Goal: Task Accomplishment & Management: Complete application form

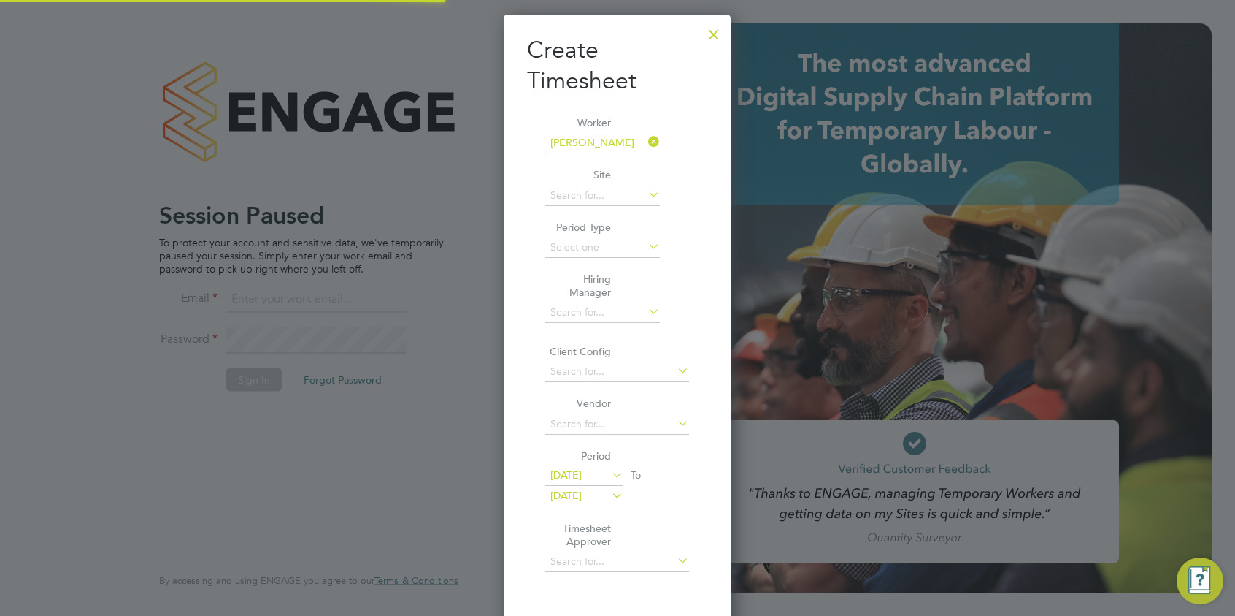
type input "brooke.m@net-temps.co.uk"
click at [716, 26] on div at bounding box center [714, 31] width 26 height 26
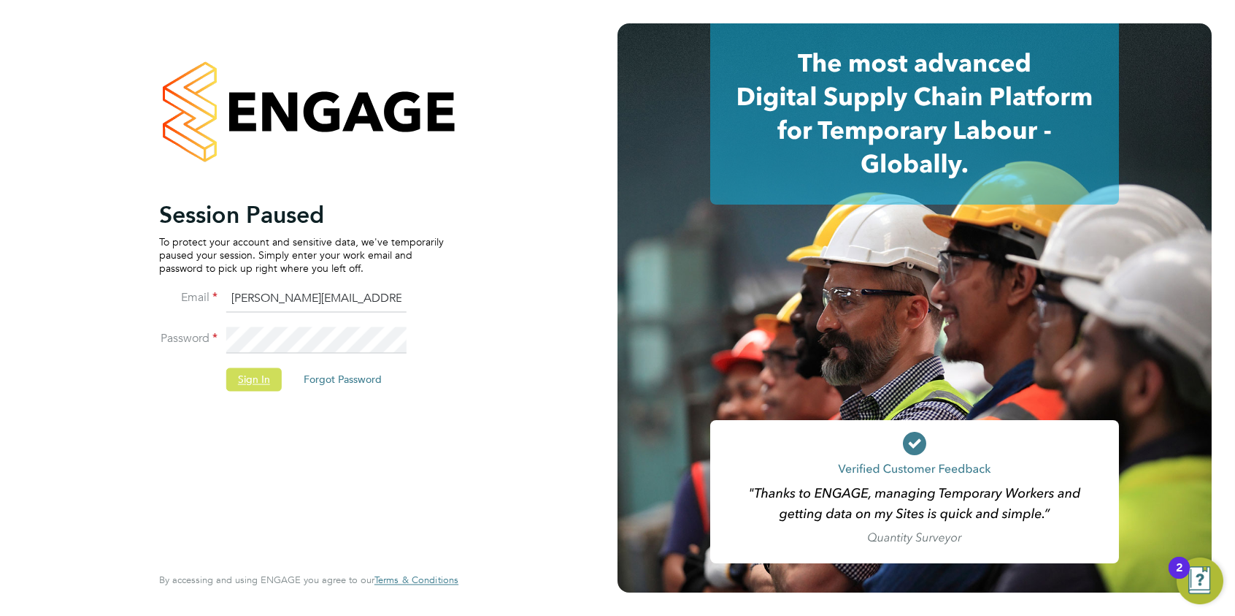
click at [258, 373] on button "Sign In" at bounding box center [253, 378] width 55 height 23
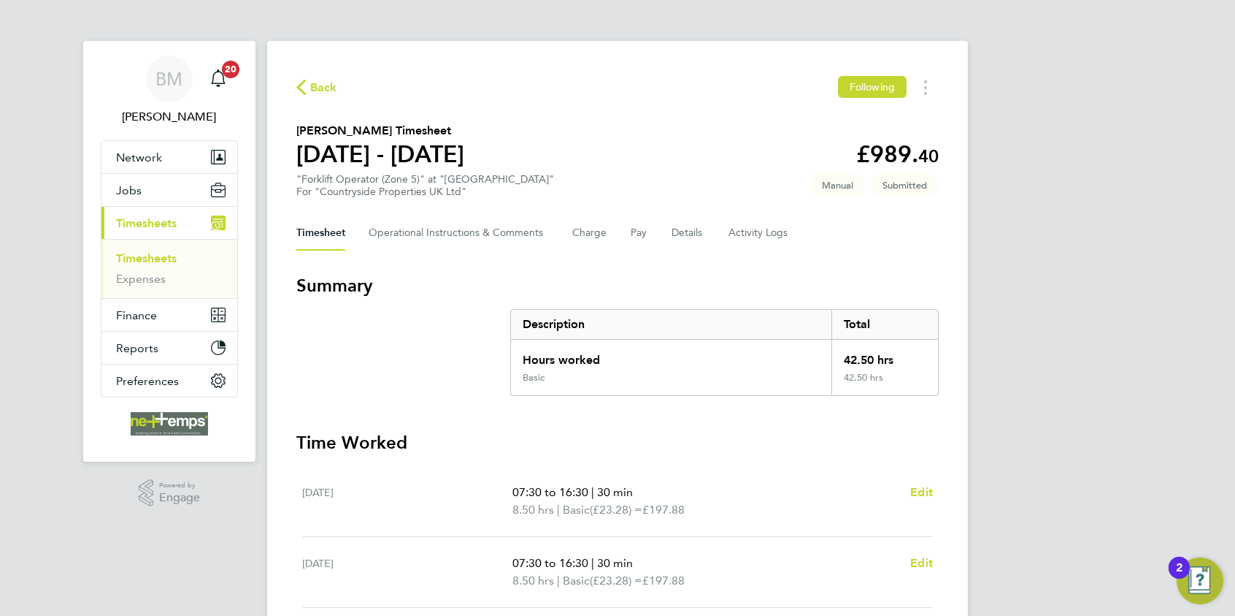
click at [323, 92] on span "Back" at bounding box center [323, 88] width 27 height 18
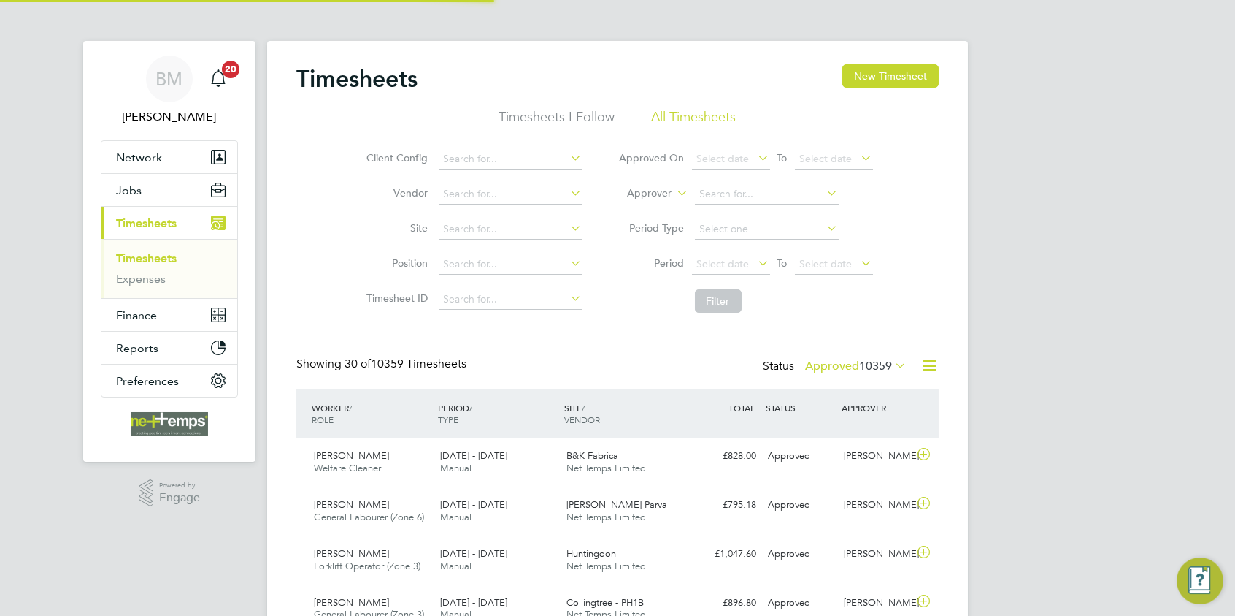
click at [907, 90] on div "Timesheets New Timesheet" at bounding box center [617, 86] width 643 height 44
click at [925, 79] on button "New Timesheet" at bounding box center [891, 75] width 96 height 23
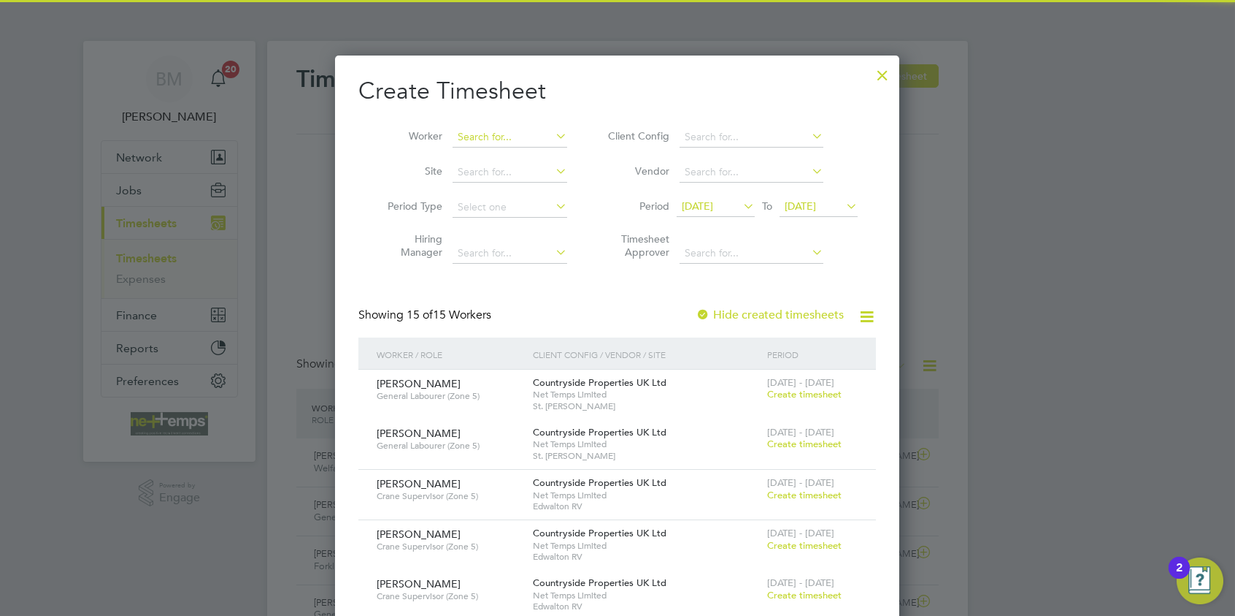
click at [475, 142] on input at bounding box center [510, 137] width 115 height 20
click at [493, 155] on b "Hammad" at bounding box center [480, 156] width 43 height 12
type input "[PERSON_NAME]"
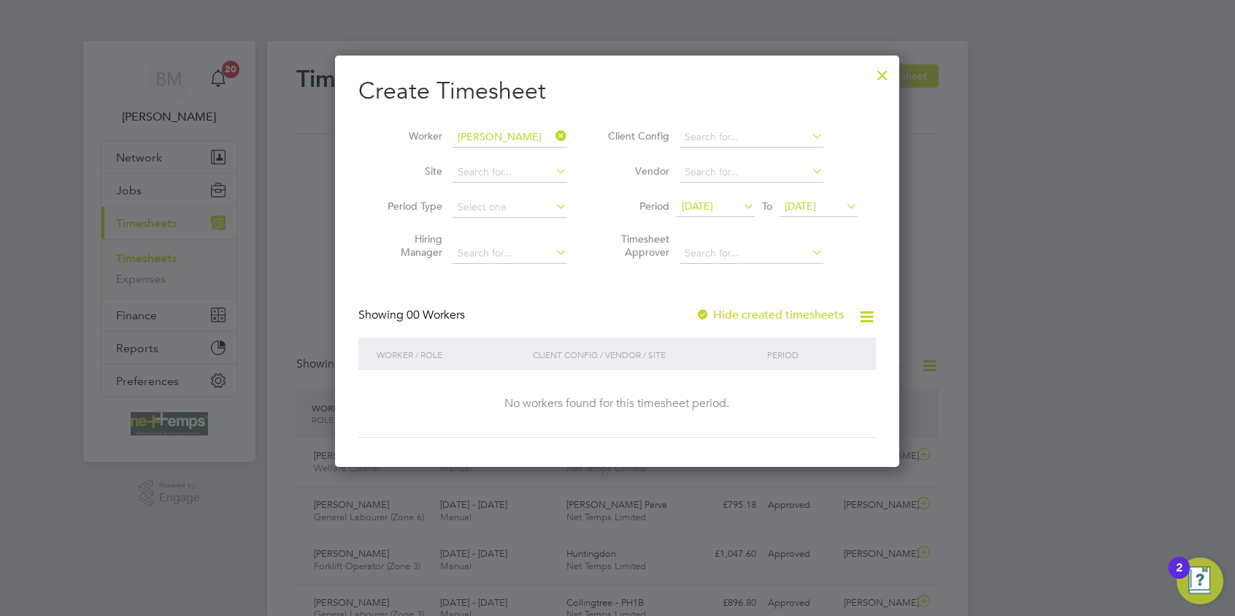
click at [789, 312] on label "Hide created timesheets" at bounding box center [770, 314] width 148 height 15
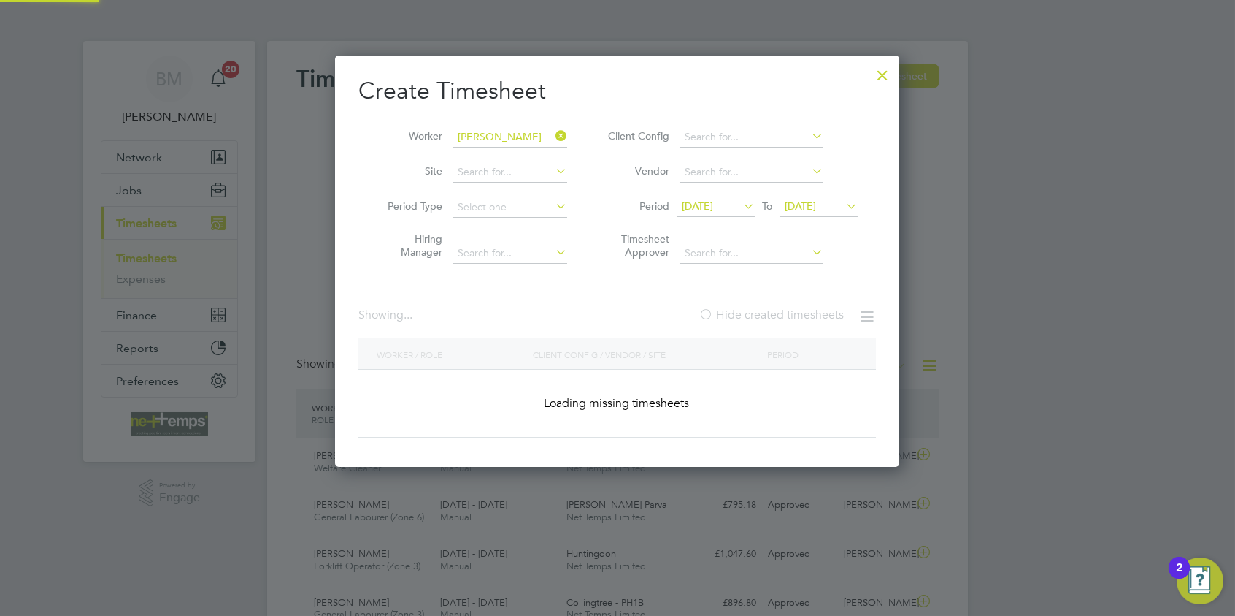
click at [789, 312] on label "Hide created timesheets" at bounding box center [771, 314] width 145 height 15
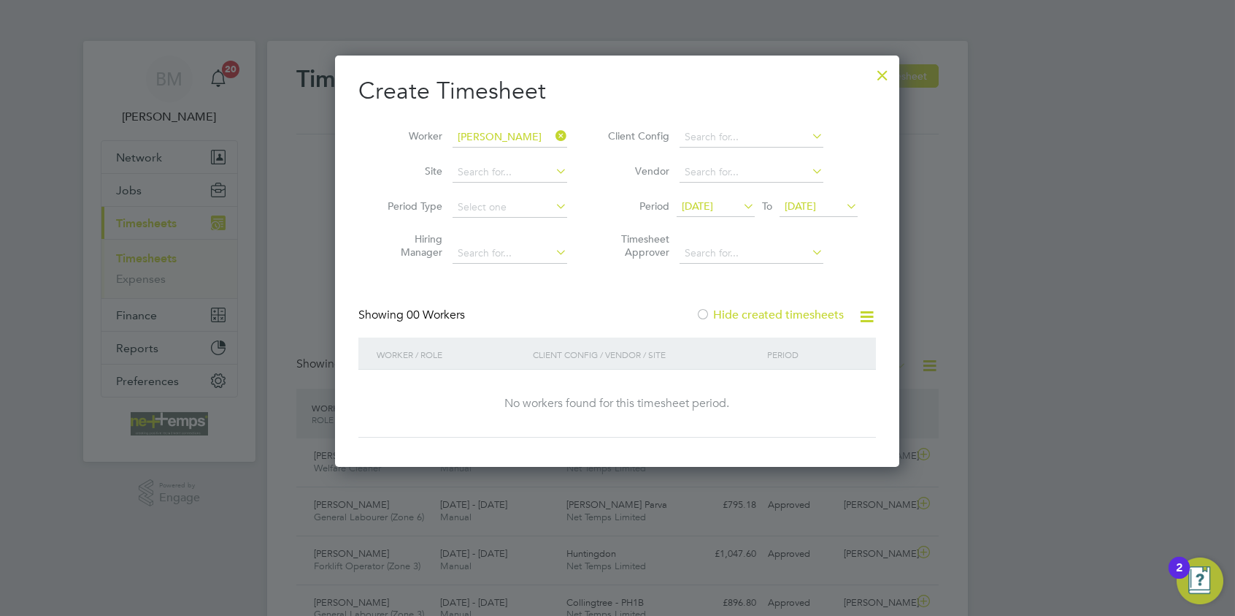
click at [769, 317] on label "Hide created timesheets" at bounding box center [770, 314] width 148 height 15
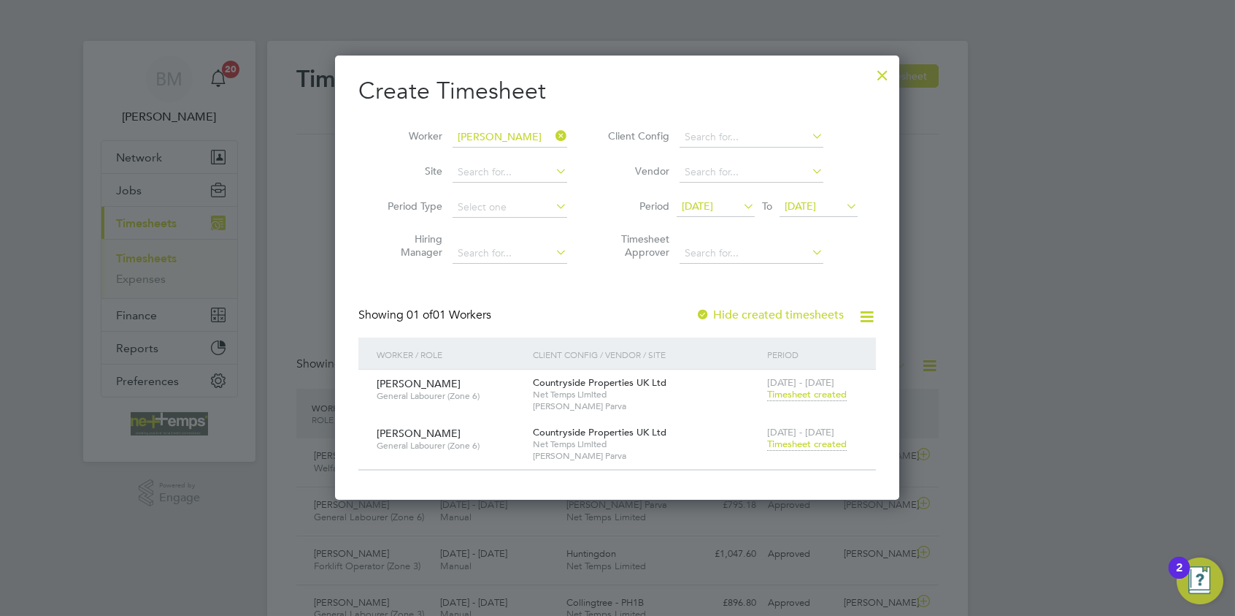
click at [824, 440] on span "Timesheet created" at bounding box center [807, 443] width 80 height 13
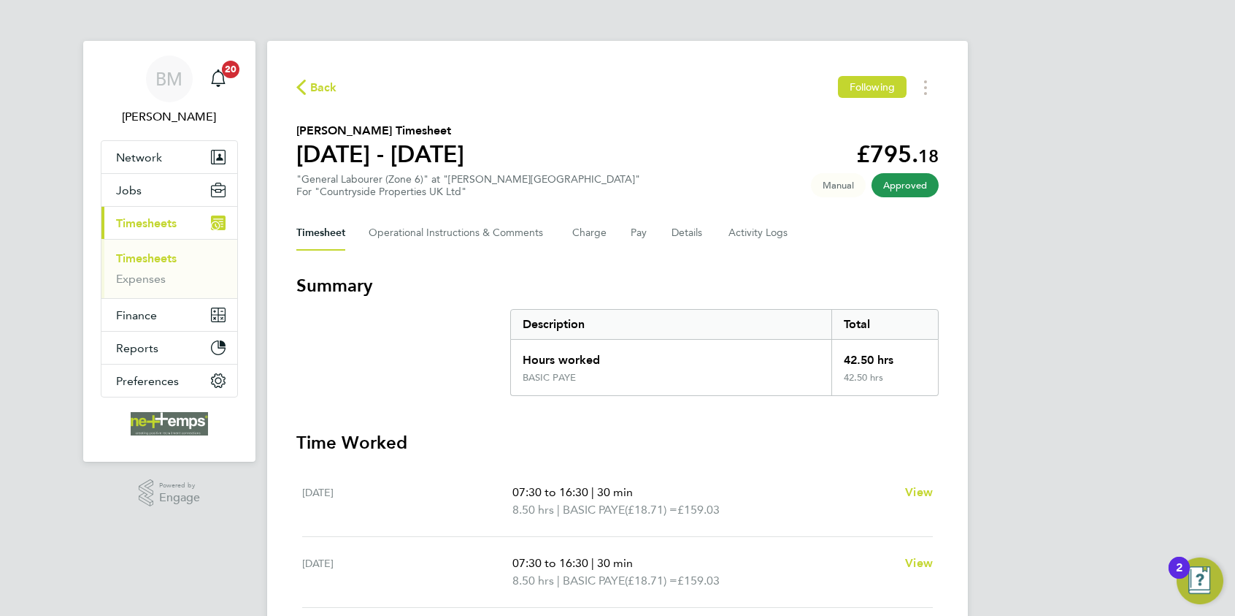
drag, startPoint x: 317, startPoint y: 86, endPoint x: 8, endPoint y: 153, distance: 316.1
click at [316, 86] on span "Back" at bounding box center [323, 88] width 27 height 18
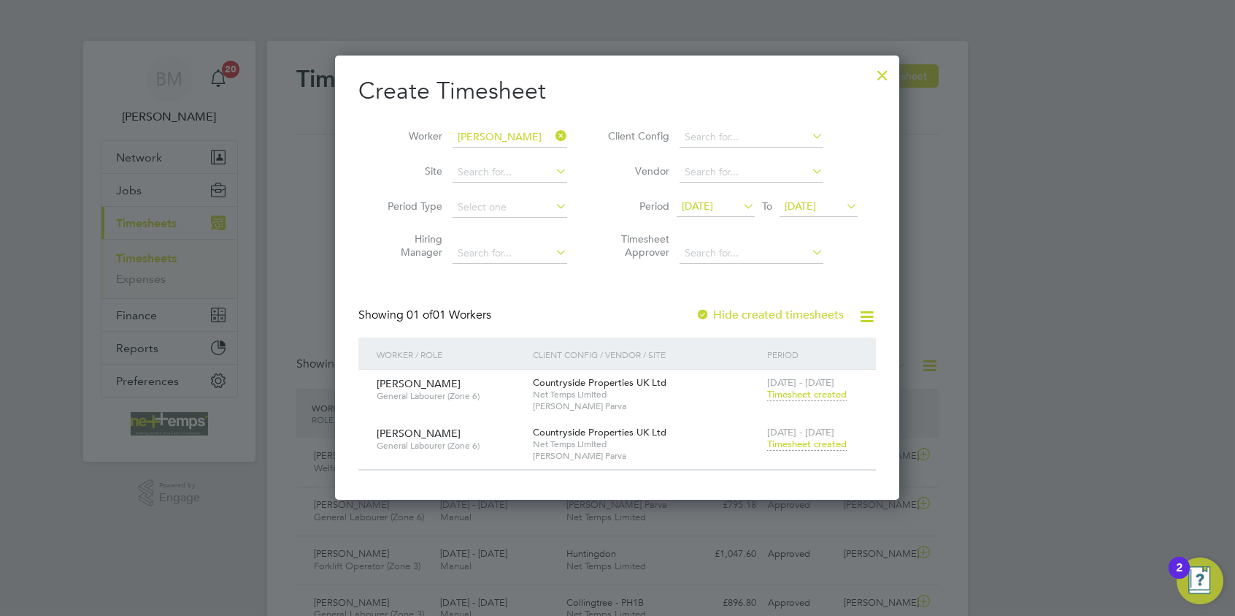
click at [886, 74] on div at bounding box center [883, 71] width 26 height 26
